Goal: Find specific page/section: Find specific page/section

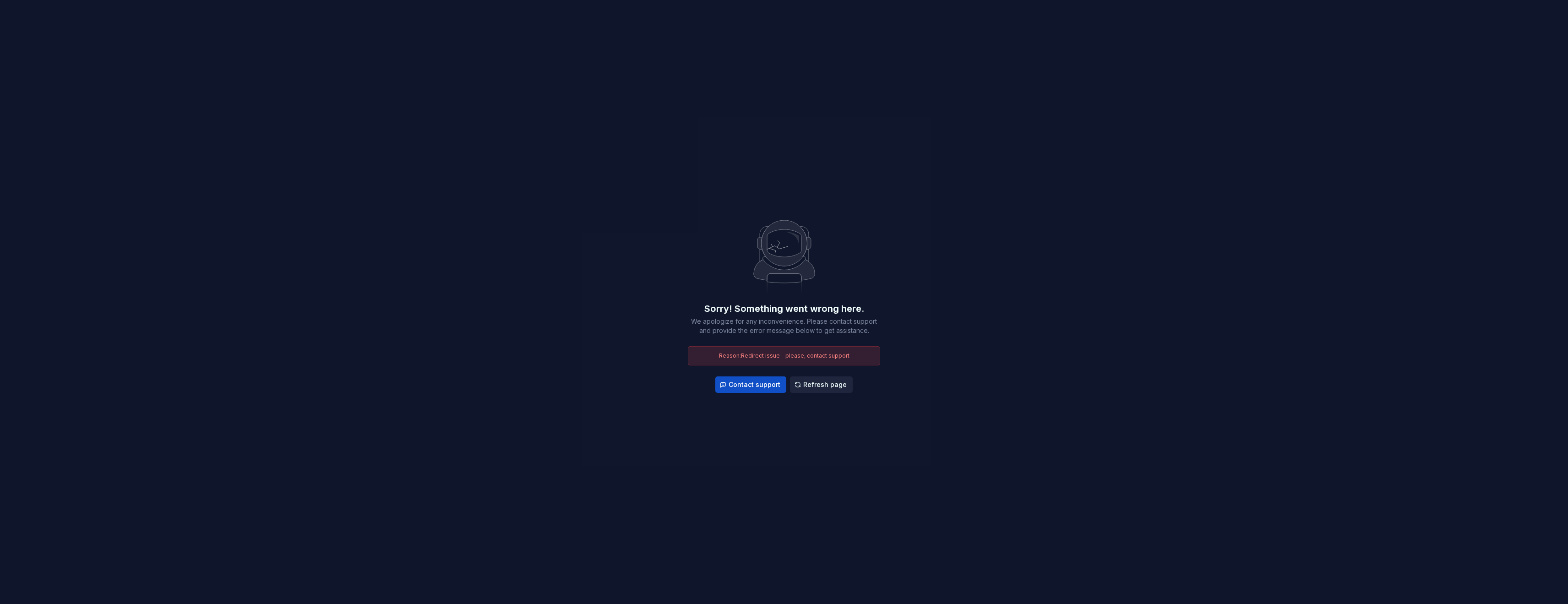
click at [828, 380] on span "Refresh page" at bounding box center [825, 385] width 44 height 9
click at [806, 380] on span "Refresh page" at bounding box center [825, 385] width 44 height 9
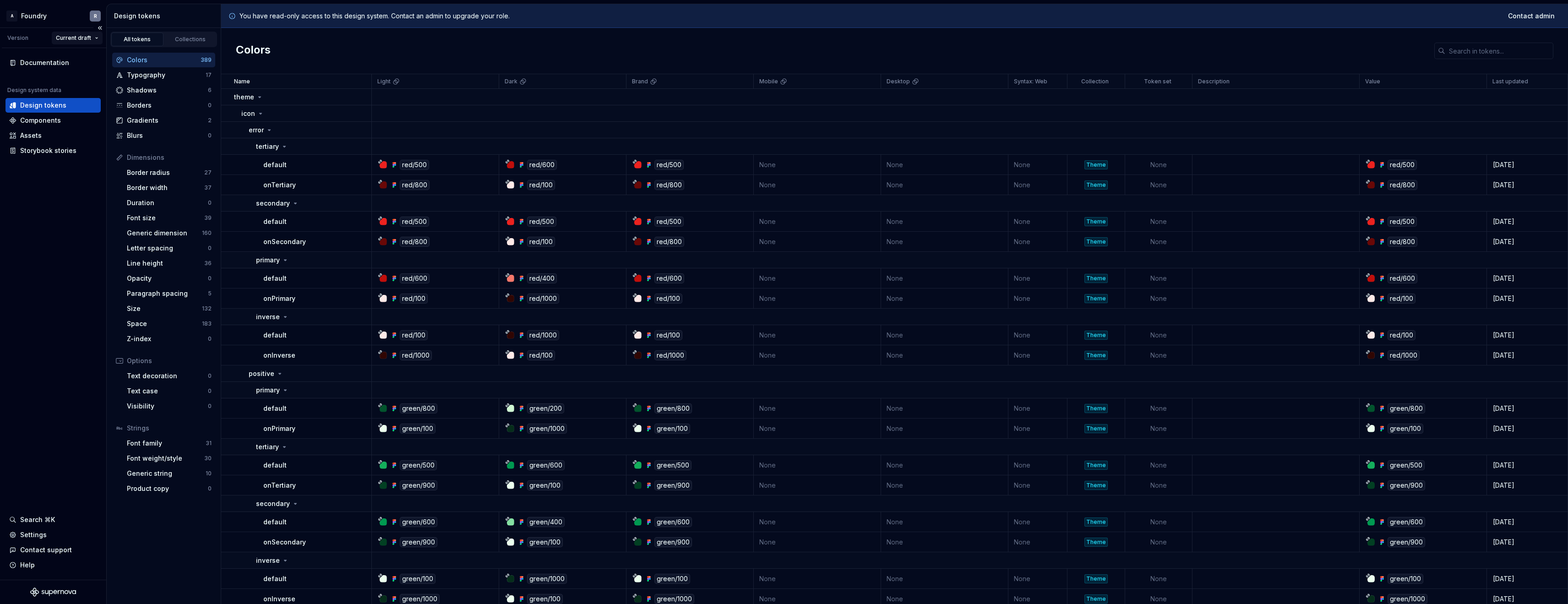
click at [85, 43] on html "A Foundry R Version Current draft Documentation Design system data Design token…" at bounding box center [784, 302] width 1568 height 604
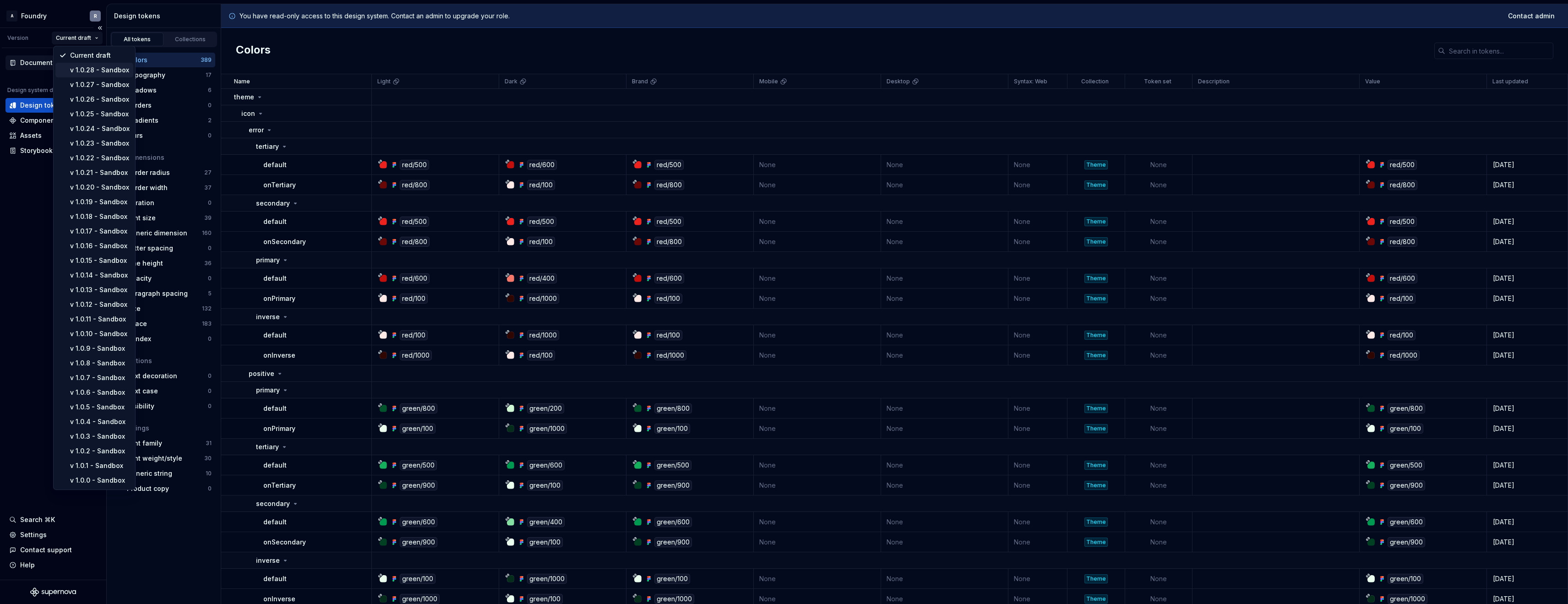
click at [94, 67] on div "v 1.0.28 - Sandbox" at bounding box center [100, 70] width 60 height 9
